Goal: Information Seeking & Learning: Find specific fact

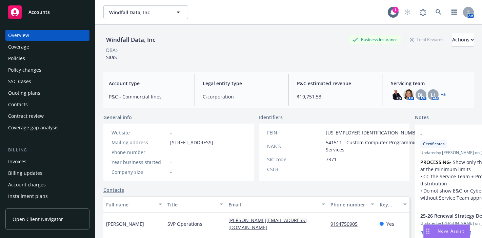
click at [39, 57] on div "Policies" at bounding box center [47, 58] width 79 height 11
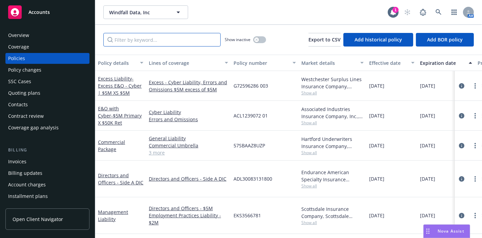
click at [154, 39] on input "Filter by keyword..." at bounding box center [161, 40] width 117 height 14
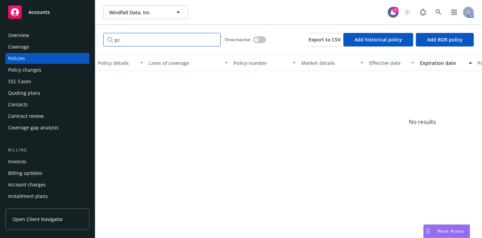
type input "p"
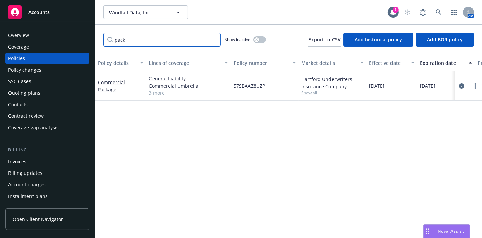
type input "pack"
click at [159, 91] on link "3 more" at bounding box center [188, 92] width 79 height 7
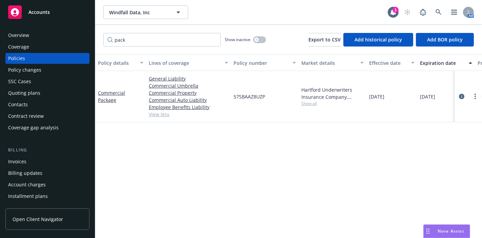
click at [252, 98] on span "57SBAAZ8UZP" at bounding box center [249, 96] width 32 height 7
copy span "57SBAAZ8UZP"
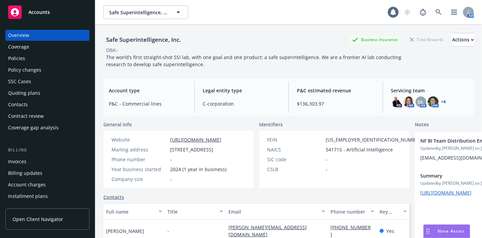
click at [77, 53] on div "Policies" at bounding box center [47, 58] width 79 height 11
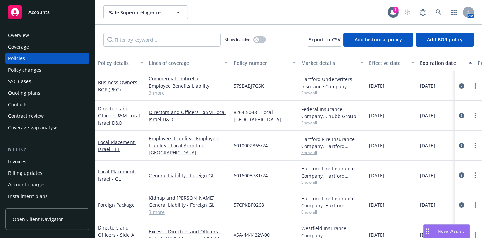
click at [258, 85] on span "57SBABJ7GSK" at bounding box center [248, 85] width 30 height 7
copy span "57SBABJ7GSK"
click at [28, 29] on div "Overview Coverage Policies Policy changes SSC Cases Quoting plans Contacts Cont…" at bounding box center [47, 130] width 95 height 216
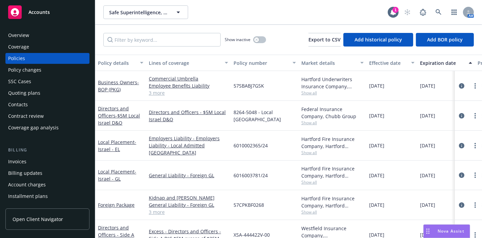
click at [30, 33] on div "Overview" at bounding box center [47, 35] width 79 height 11
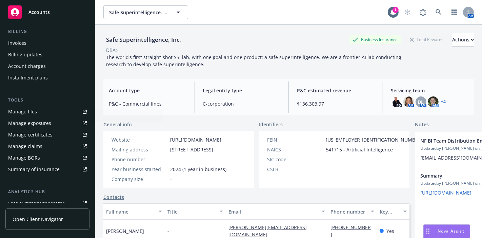
scroll to position [125, 0]
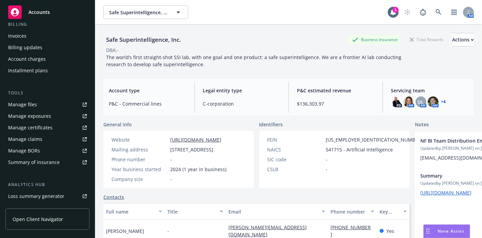
click at [46, 120] on div "Manage exposures" at bounding box center [29, 115] width 43 height 11
click at [20, 106] on div "Manage files" at bounding box center [22, 104] width 29 height 11
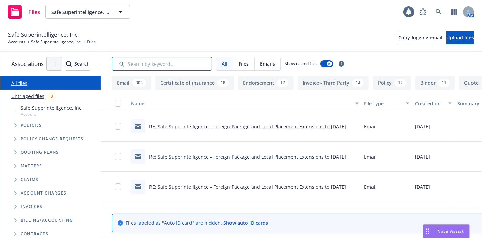
drag, startPoint x: 164, startPoint y: 69, endPoint x: 162, endPoint y: 66, distance: 4.3
click at [162, 66] on input "Search by keyword..." at bounding box center [162, 64] width 100 height 14
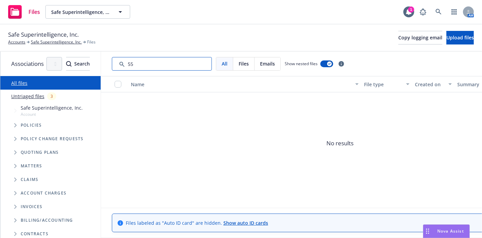
type input "5"
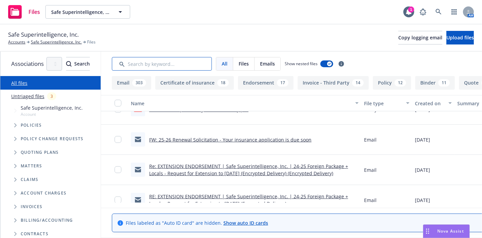
scroll to position [753, 0]
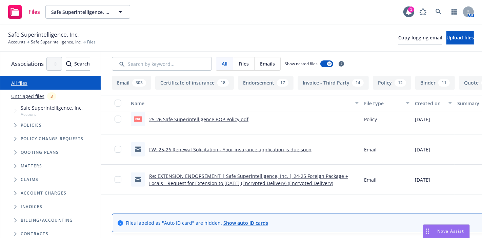
click at [234, 173] on link "Re: EXTENSION ENDORSEMENT | Safe Superintelligence, Inc. | 24-25 Foreign Packag…" at bounding box center [248, 179] width 199 height 14
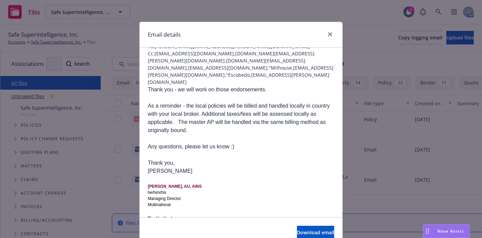
scroll to position [63, 0]
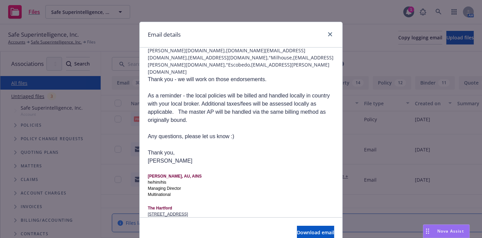
click at [323, 36] on div at bounding box center [328, 34] width 11 height 9
click at [328, 32] on icon "close" at bounding box center [330, 34] width 4 height 4
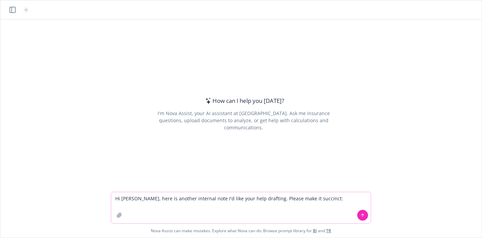
paste textarea "I submitted the renewal exposures, BOP is rated off sales, but I could not conf…"
type textarea "Hi Nova, here is another internal note I'd like your help drafting. Please make…"
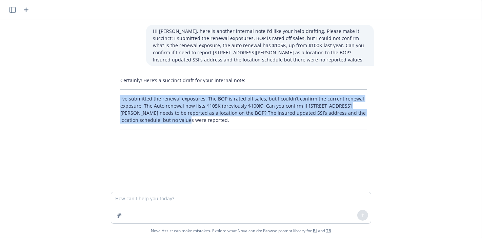
drag, startPoint x: 116, startPoint y: 98, endPoint x: 154, endPoint y: 123, distance: 45.9
click at [154, 123] on div "Certainly! Here’s a succinct draft for your internal note: I’ve submitted the r…" at bounding box center [244, 103] width 260 height 58
copy p "I’ve submitted the renewal exposures. The BOP is rated off sales, but I couldn’…"
